Goal: Transaction & Acquisition: Purchase product/service

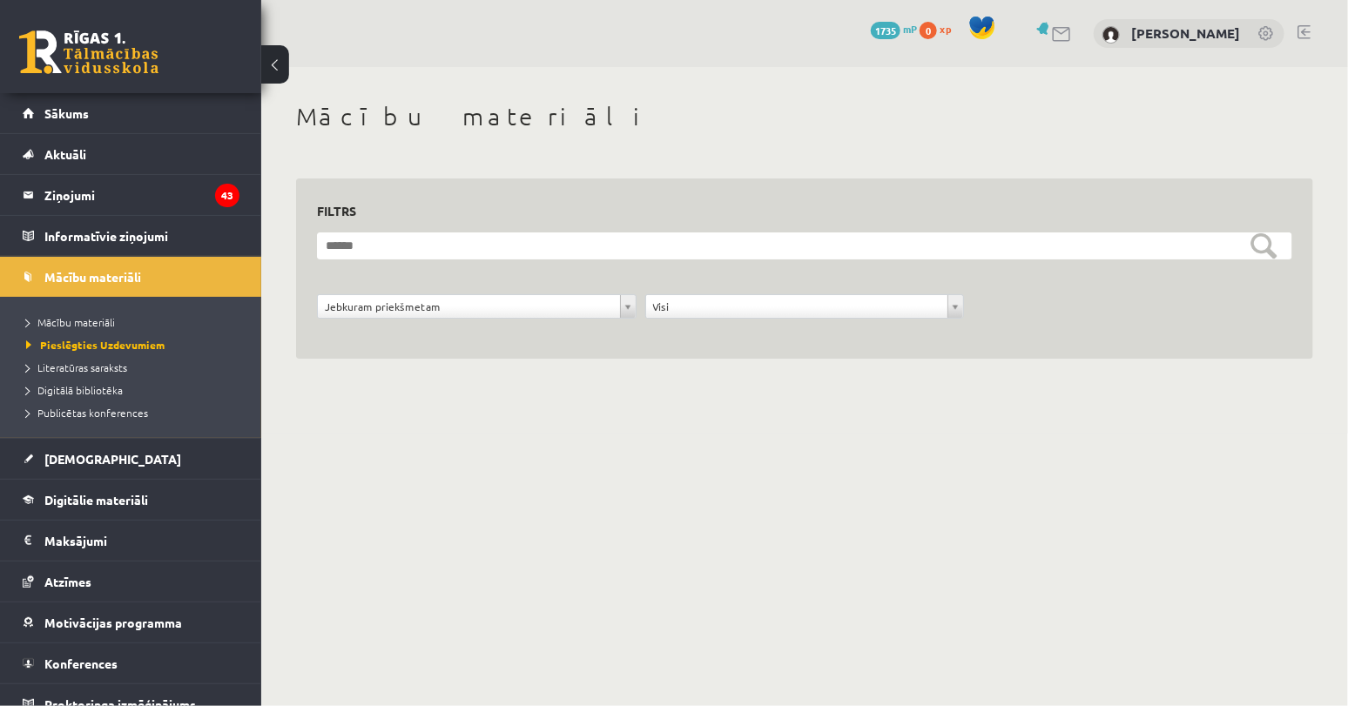
click at [91, 106] on link "Sākums" at bounding box center [131, 113] width 217 height 40
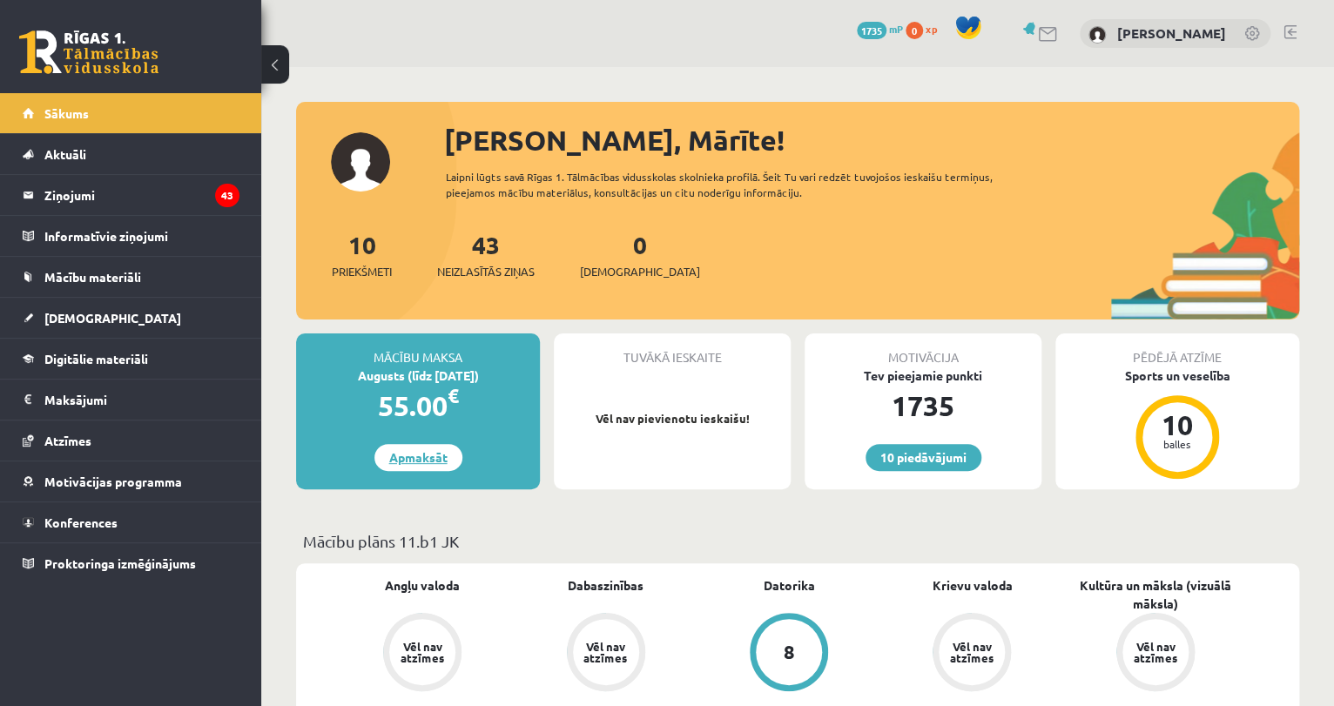
click at [411, 456] on link "Apmaksāt" at bounding box center [418, 457] width 88 height 27
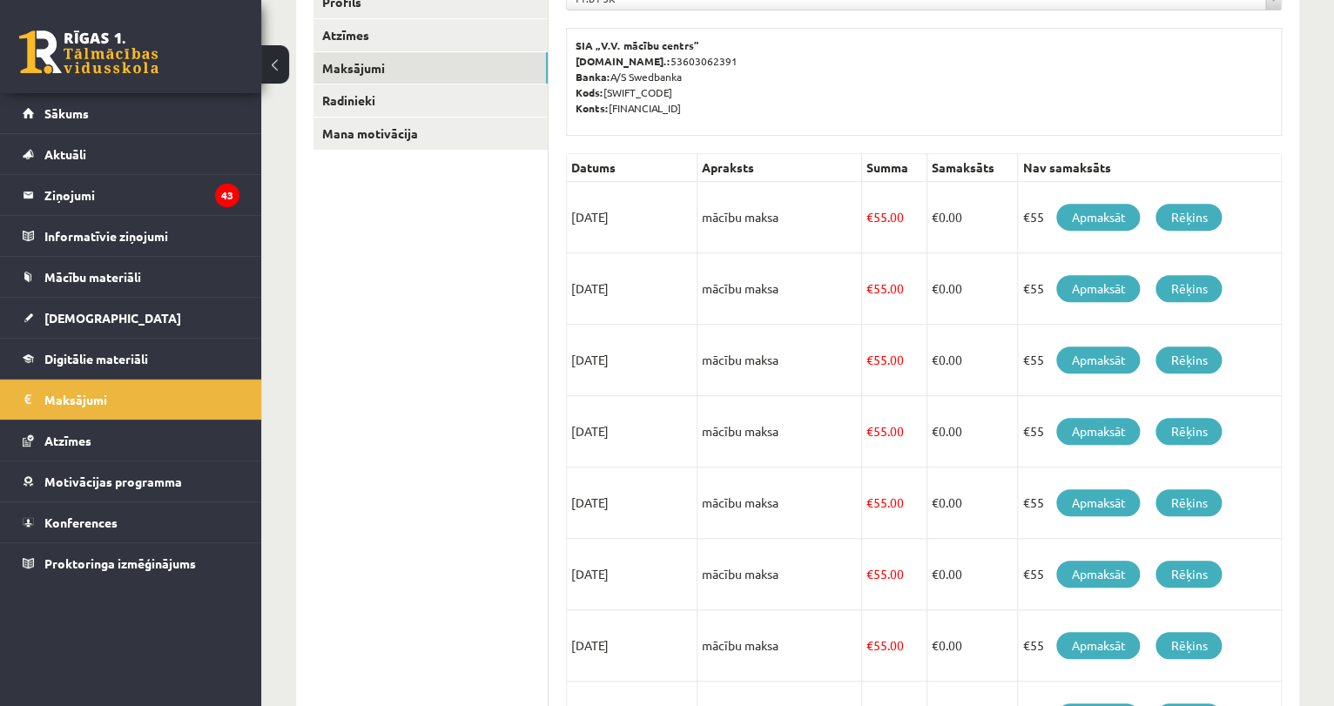
scroll to position [210, 0]
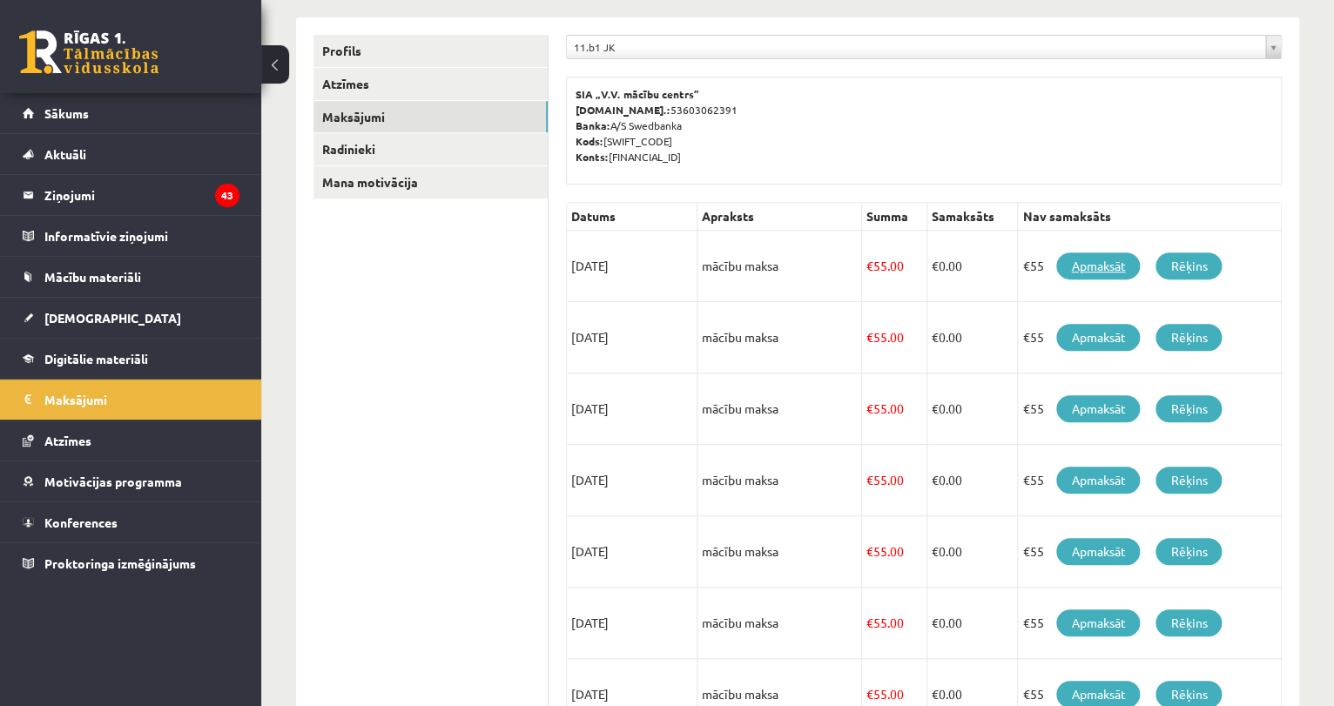
click at [1099, 261] on link "Apmaksāt" at bounding box center [1098, 265] width 84 height 27
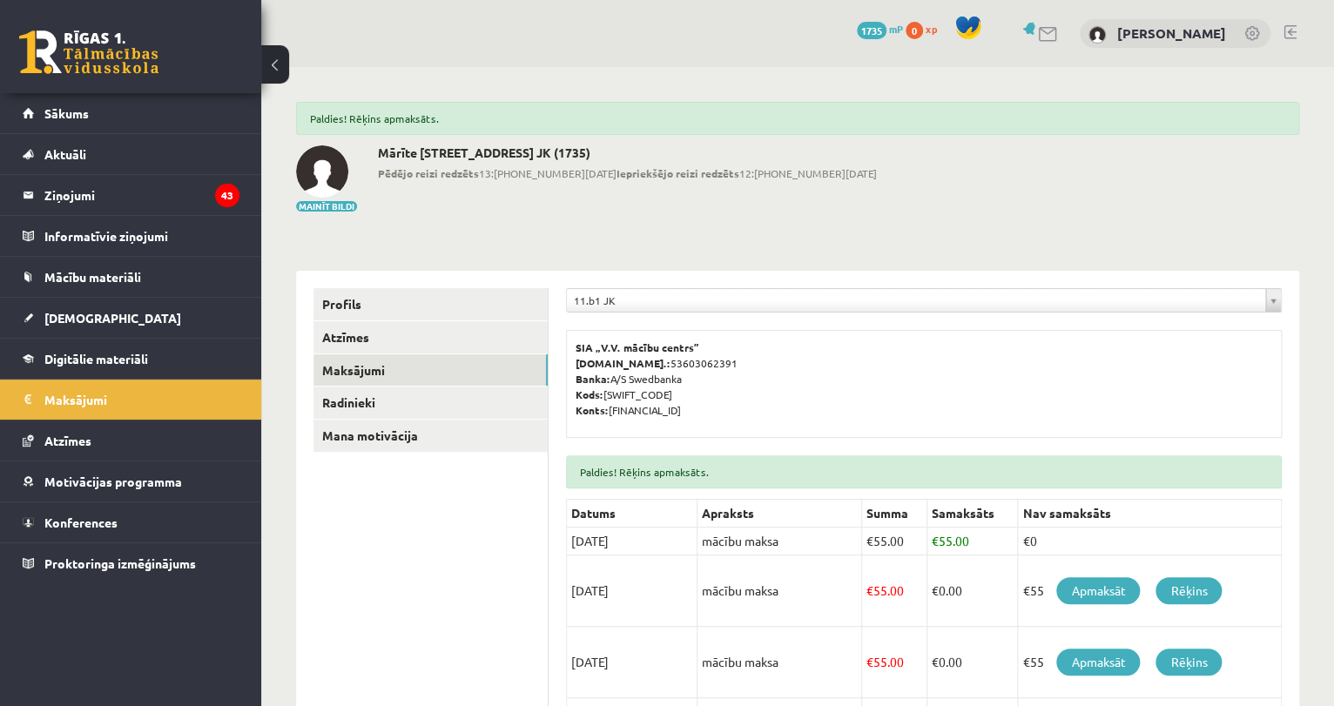
click at [1291, 30] on link at bounding box center [1289, 32] width 13 height 14
